Goal: Feedback & Contribution: Submit feedback/report problem

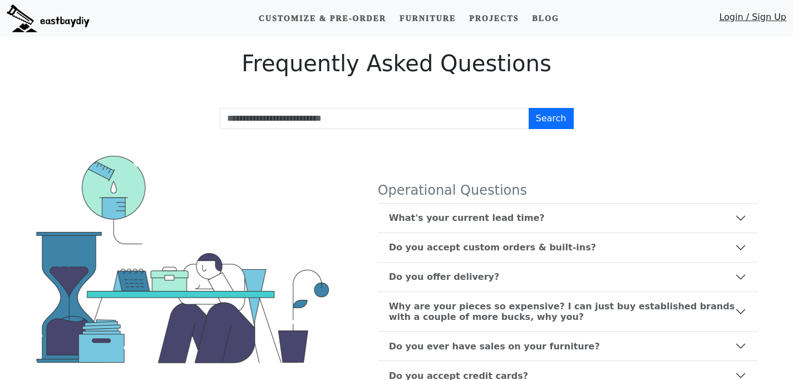
scroll to position [731, 0]
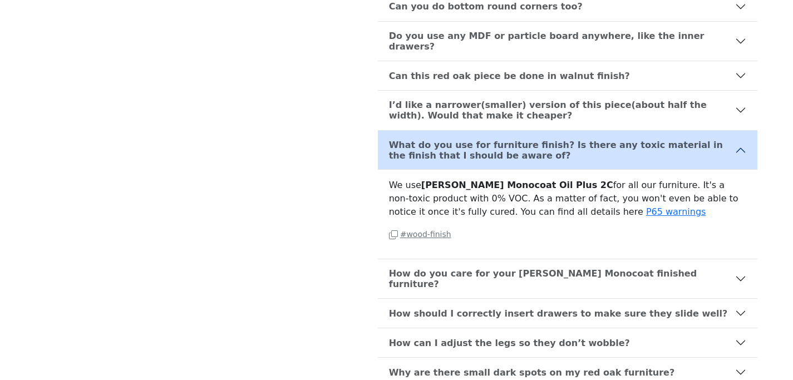
click at [415, 230] on small "# wood-finish" at bounding box center [420, 234] width 62 height 9
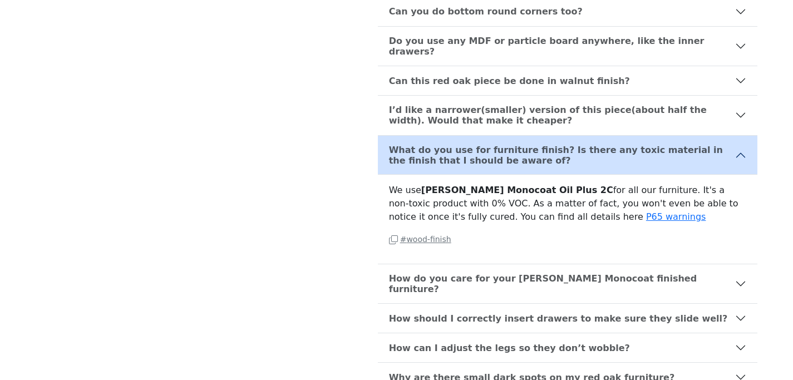
scroll to position [595, 0]
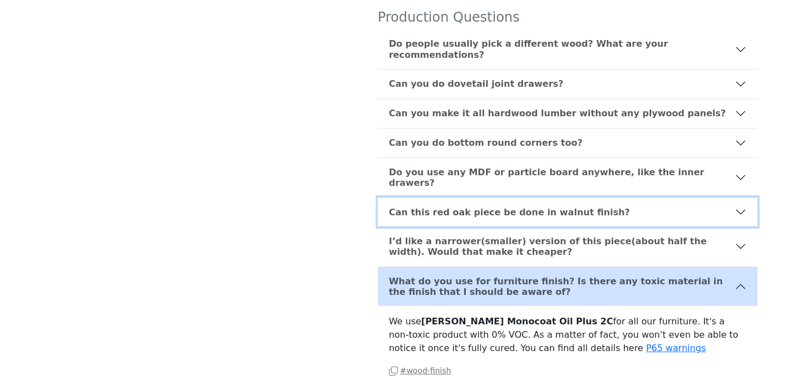
click at [409, 207] on b "Can this red oak piece be done in walnut finish?" at bounding box center [509, 212] width 241 height 11
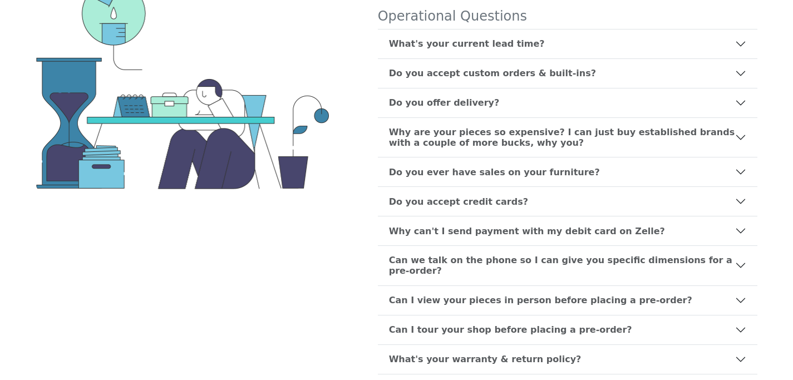
scroll to position [173, 0]
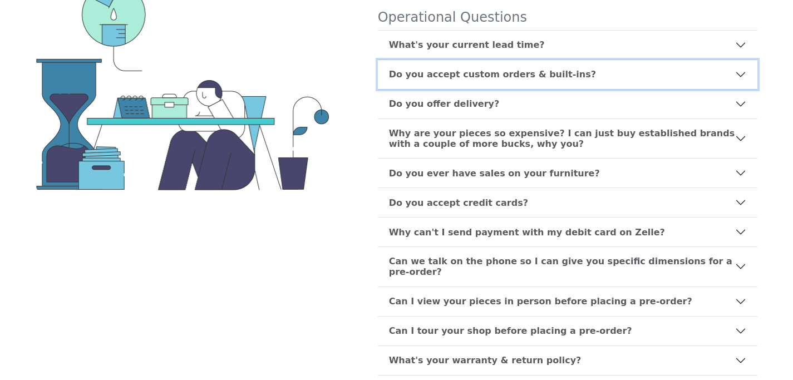
click at [434, 69] on b "Do you accept custom orders & built-ins?" at bounding box center [492, 74] width 207 height 11
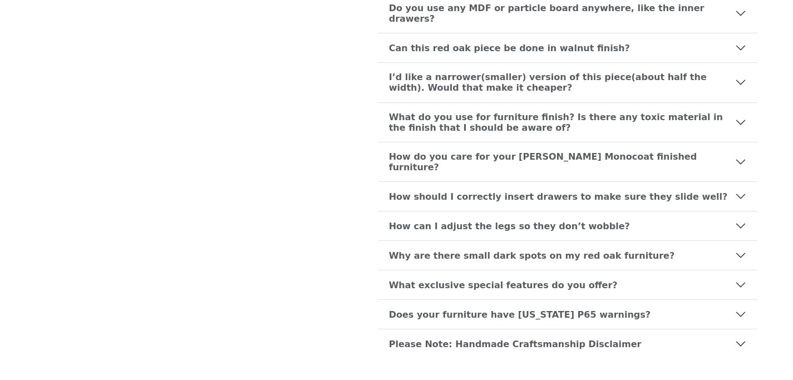
scroll to position [1241, 0]
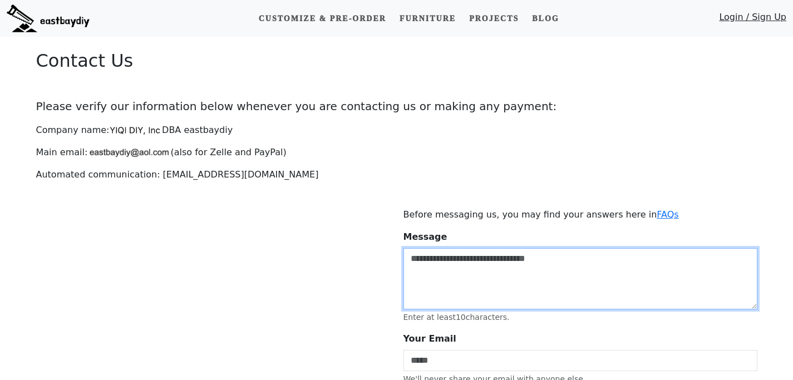
click at [429, 280] on textarea "Message" at bounding box center [580, 278] width 354 height 61
click at [417, 288] on textarea "**********" at bounding box center [580, 278] width 354 height 61
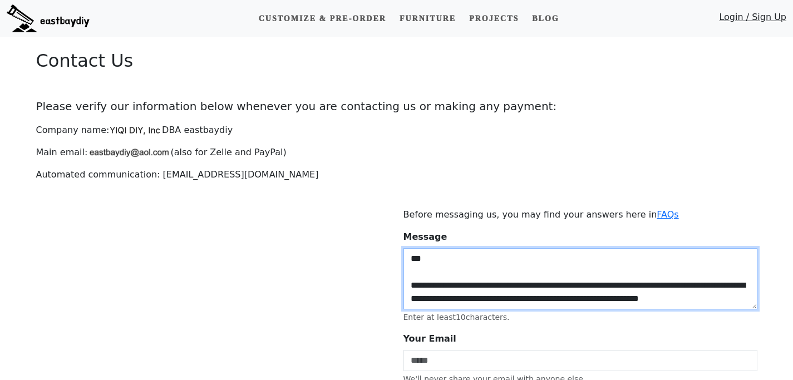
scroll to position [9, 0]
click at [442, 303] on textarea "**********" at bounding box center [580, 278] width 354 height 61
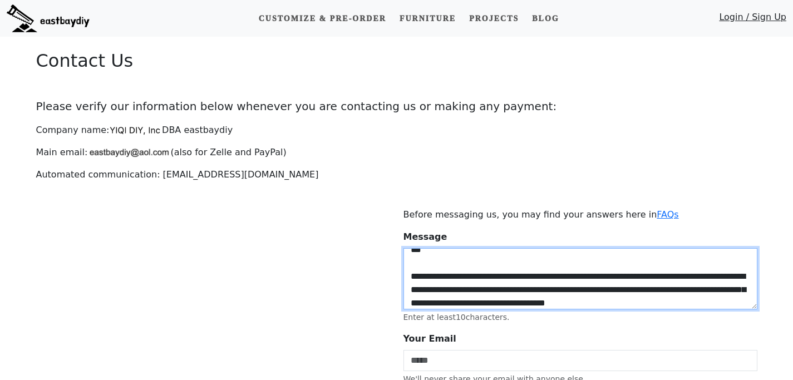
scroll to position [27, 0]
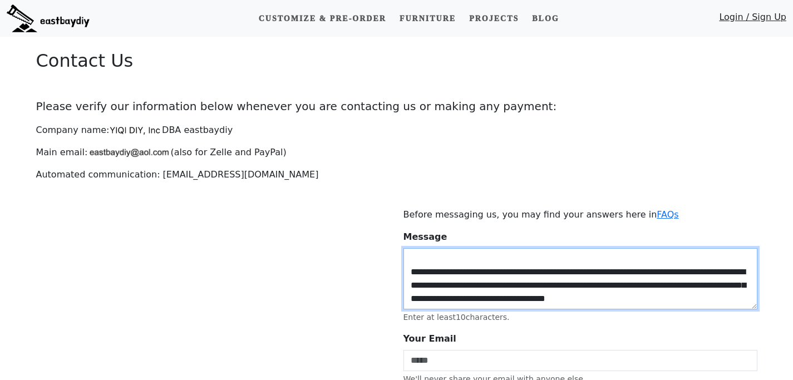
click at [483, 296] on textarea "**********" at bounding box center [580, 278] width 354 height 61
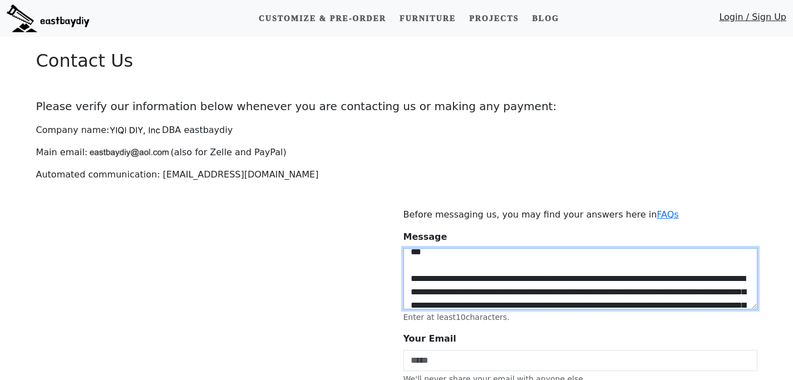
scroll to position [53, 0]
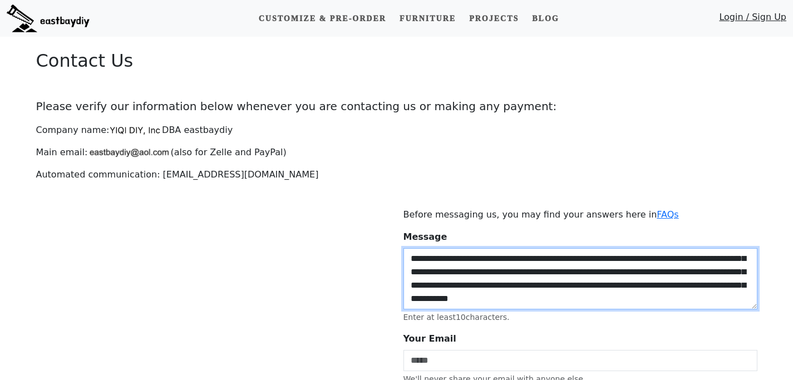
click at [458, 301] on textarea "**********" at bounding box center [580, 278] width 354 height 61
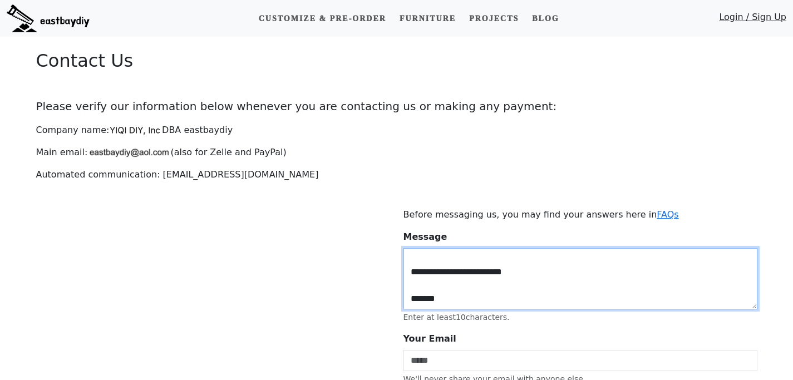
scroll to position [107, 0]
type textarea "**********"
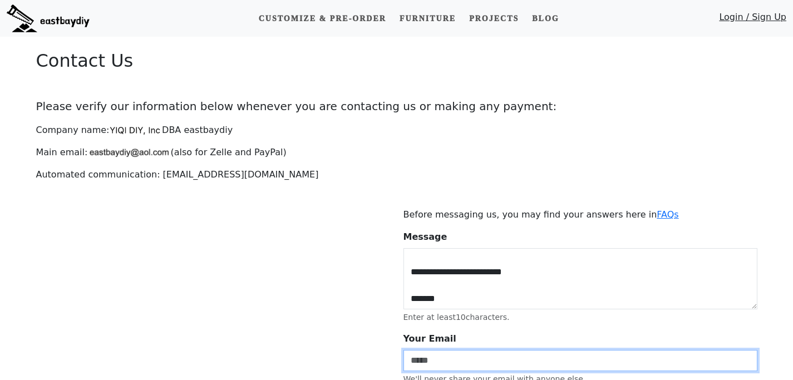
click at [478, 358] on input "Your Email" at bounding box center [580, 360] width 354 height 21
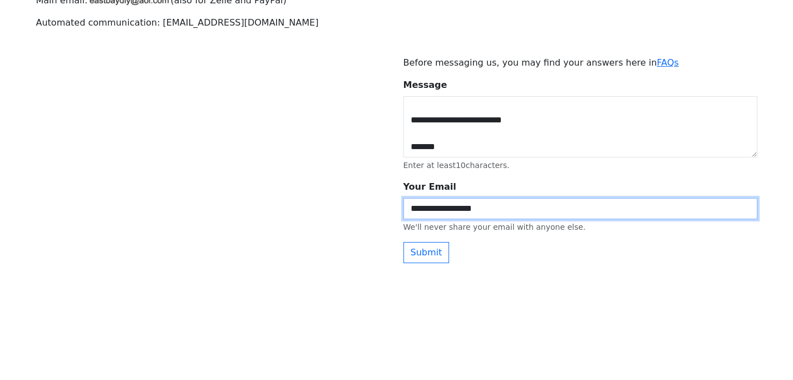
scroll to position [154, 0]
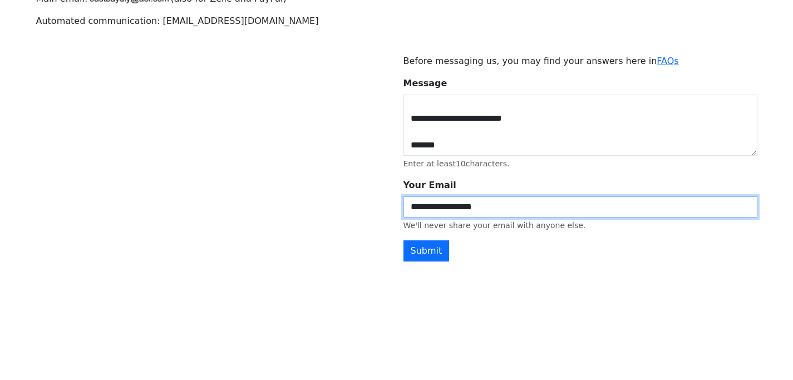
type input "**********"
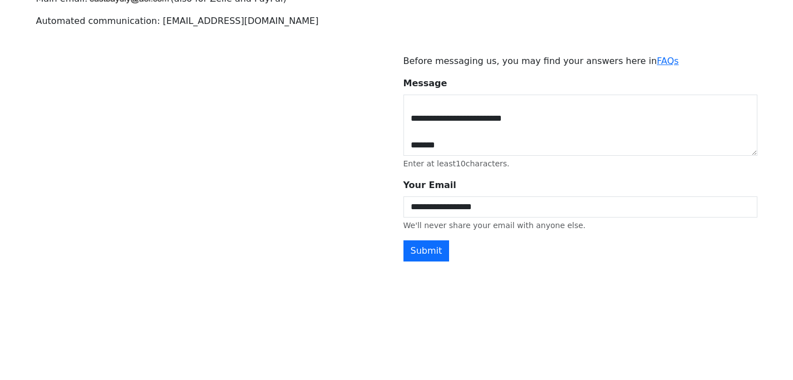
click at [433, 254] on button "Submit" at bounding box center [426, 250] width 46 height 21
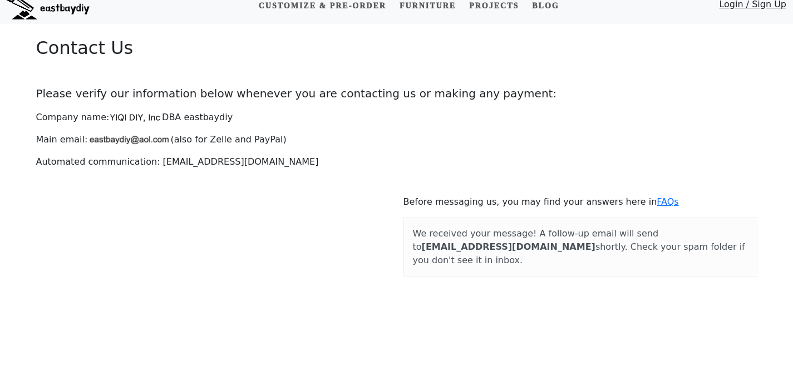
scroll to position [0, 0]
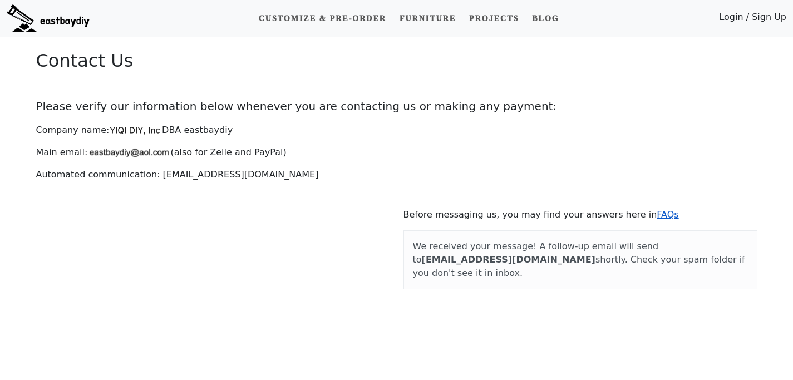
click at [656, 214] on link "FAQs" at bounding box center [667, 214] width 22 height 11
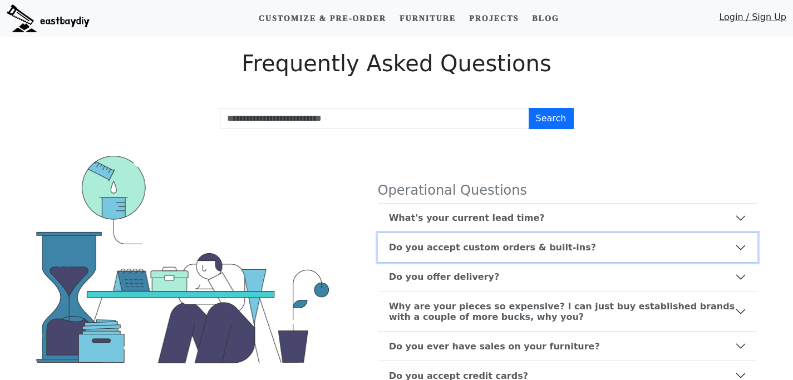
click at [452, 248] on b "Do you accept custom orders & built-ins?" at bounding box center [492, 247] width 207 height 11
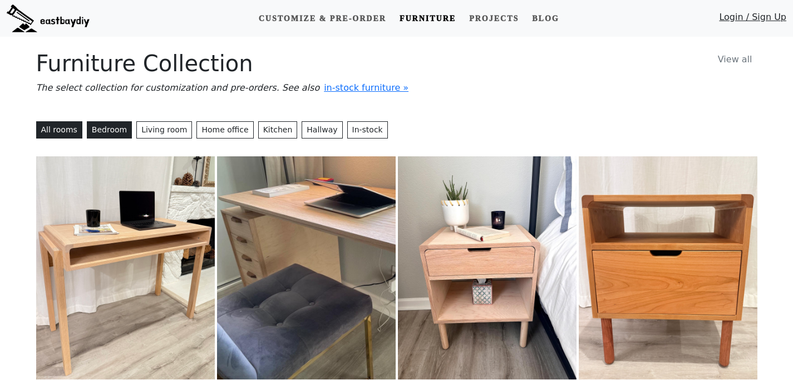
click at [106, 126] on button "Bedroom" at bounding box center [109, 129] width 45 height 17
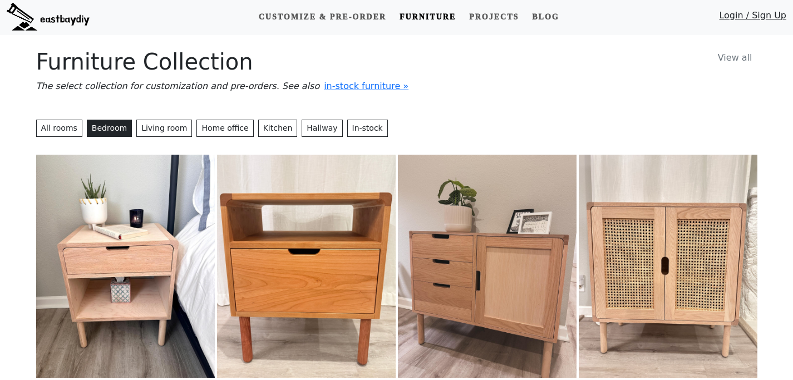
scroll to position [2, 0]
click at [334, 87] on span "in-stock furniture »" at bounding box center [366, 85] width 85 height 11
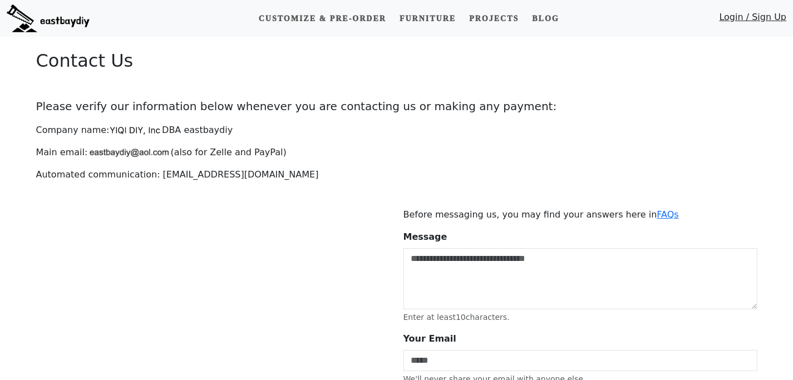
scroll to position [4, 0]
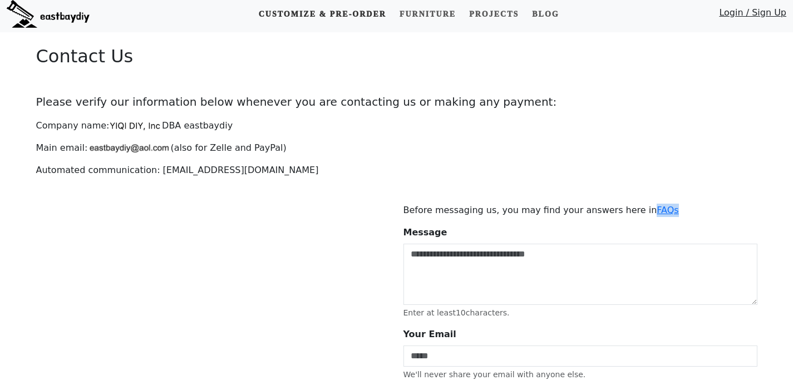
click at [294, 12] on link "Customize & Pre-order" at bounding box center [322, 14] width 136 height 21
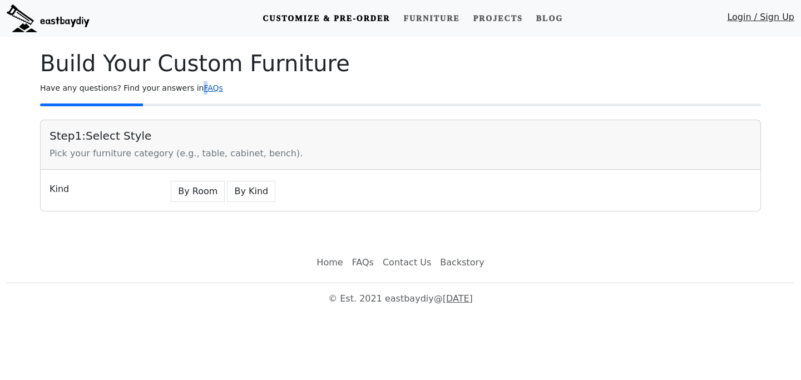
drag, startPoint x: 192, startPoint y: 93, endPoint x: 200, endPoint y: 89, distance: 8.5
click at [194, 92] on p "Have any questions? Find your answers in FAQs" at bounding box center [400, 87] width 721 height 13
click at [204, 89] on link "FAQs" at bounding box center [213, 87] width 19 height 9
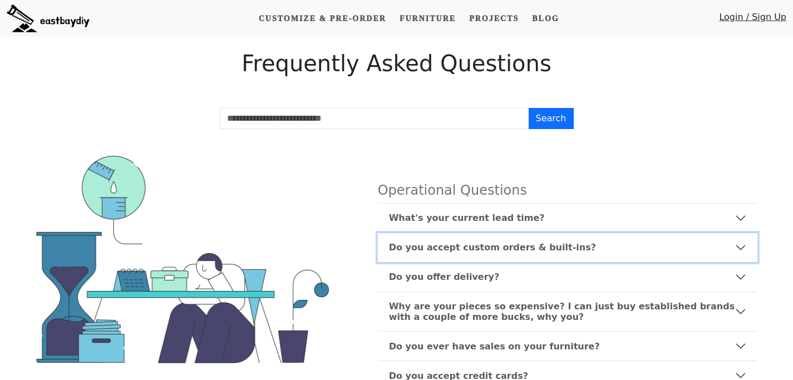
click at [473, 248] on b "Do you accept custom orders & built-ins?" at bounding box center [492, 247] width 207 height 11
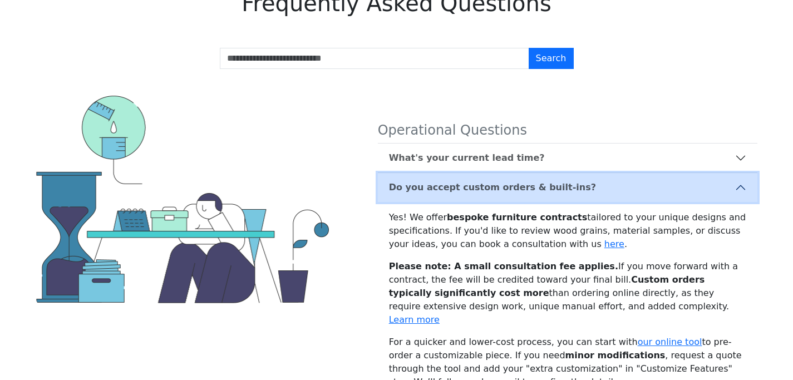
scroll to position [82, 0]
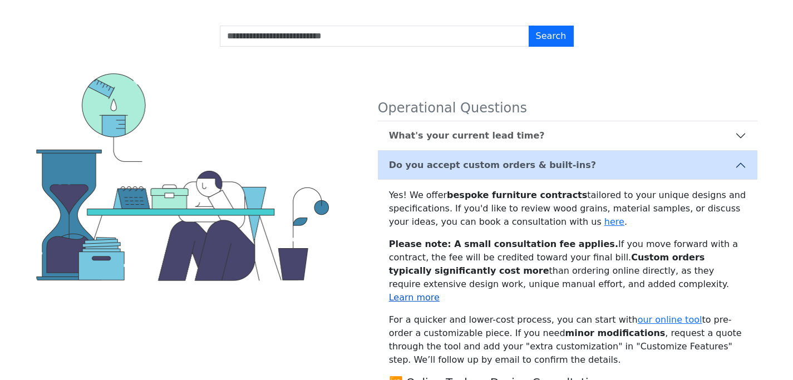
click at [439, 292] on link "Learn more" at bounding box center [414, 297] width 51 height 11
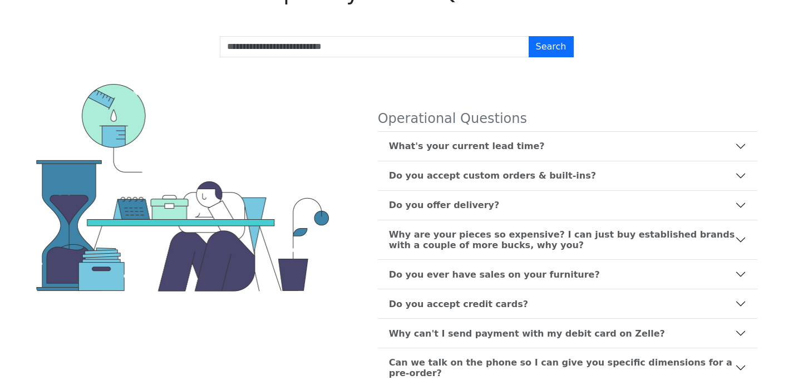
scroll to position [82, 0]
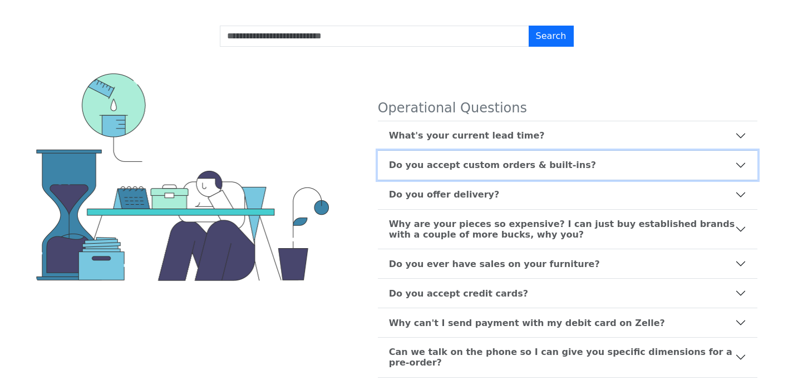
click at [446, 167] on b "Do you accept custom orders & built-ins?" at bounding box center [492, 165] width 207 height 11
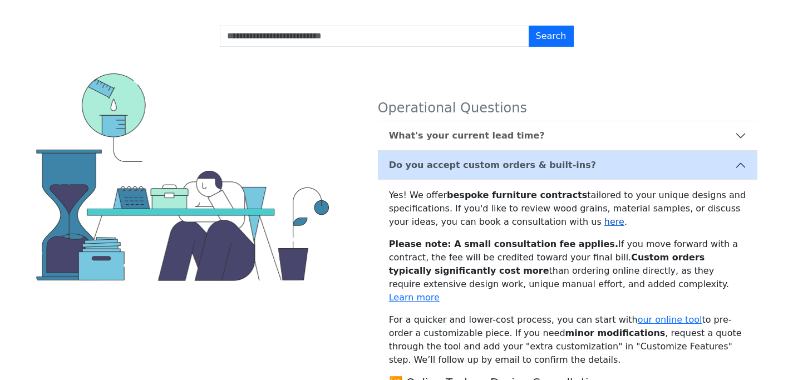
click at [604, 225] on link "here" at bounding box center [614, 221] width 20 height 11
